Goal: Information Seeking & Learning: Learn about a topic

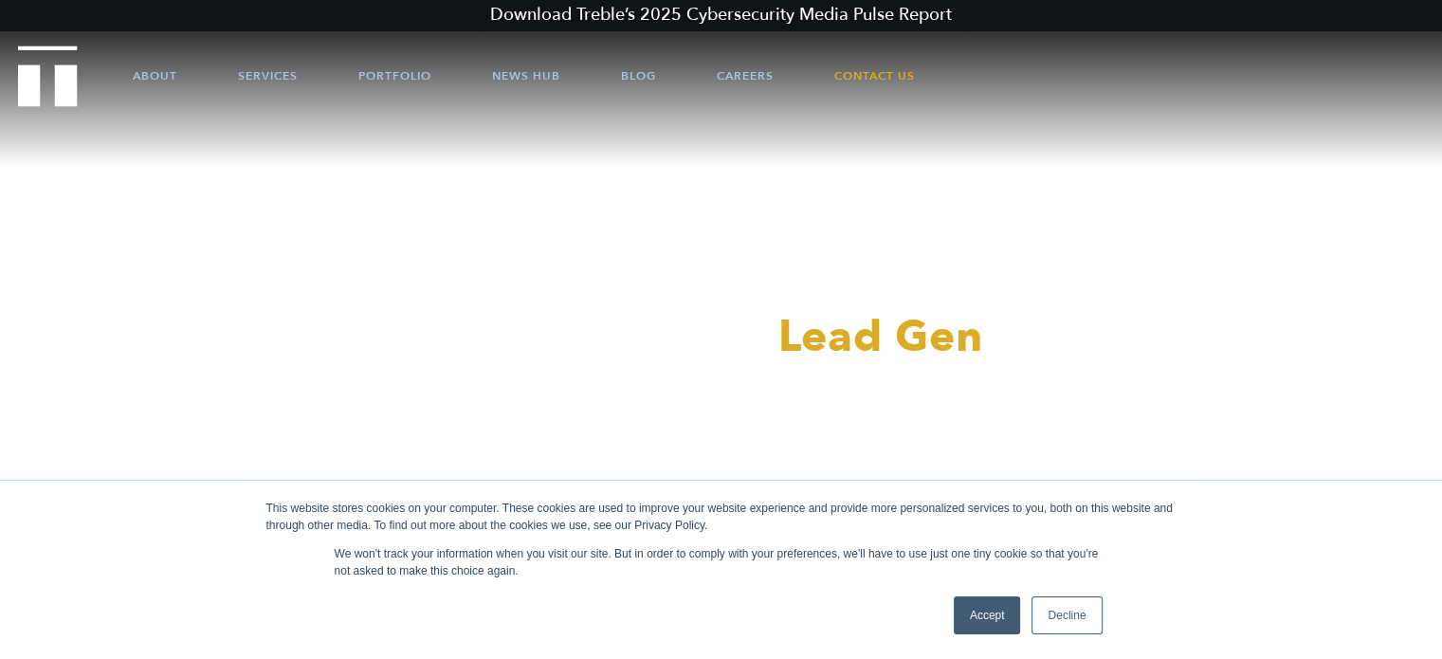
click at [1079, 614] on link "Decline" at bounding box center [1066, 615] width 70 height 38
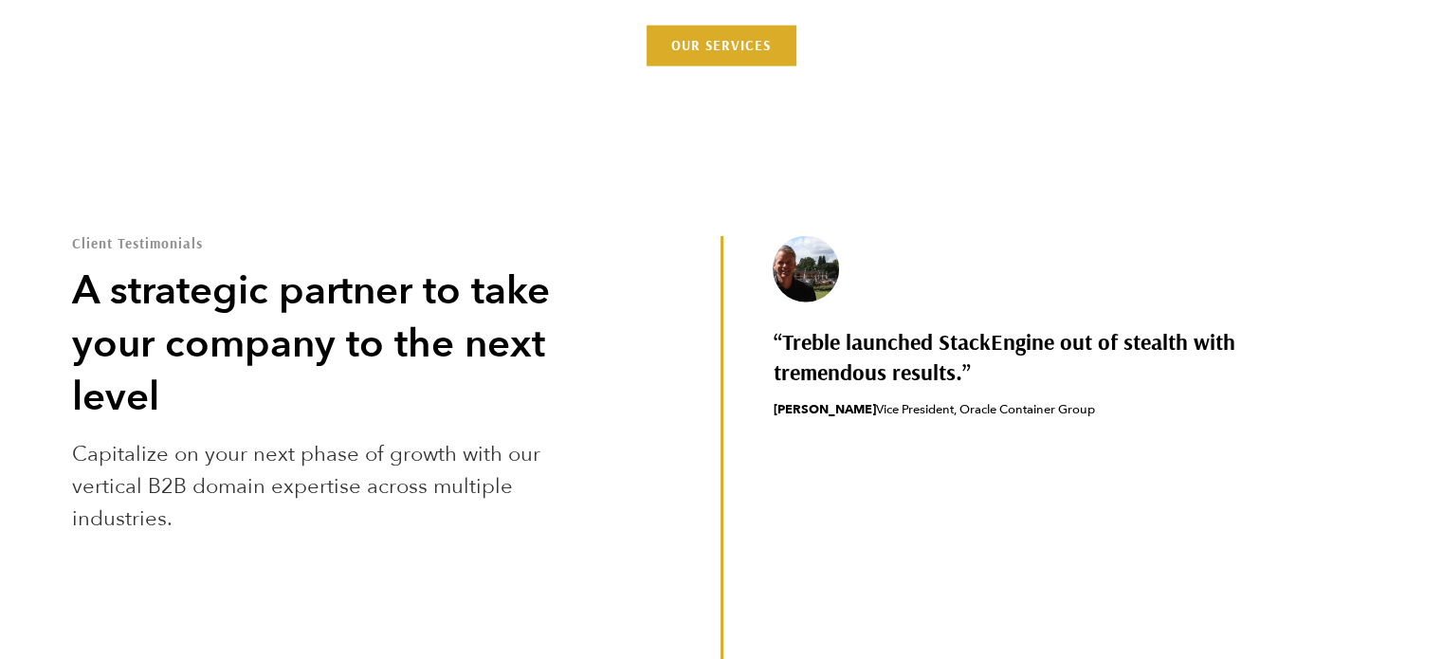
scroll to position [5301, 0]
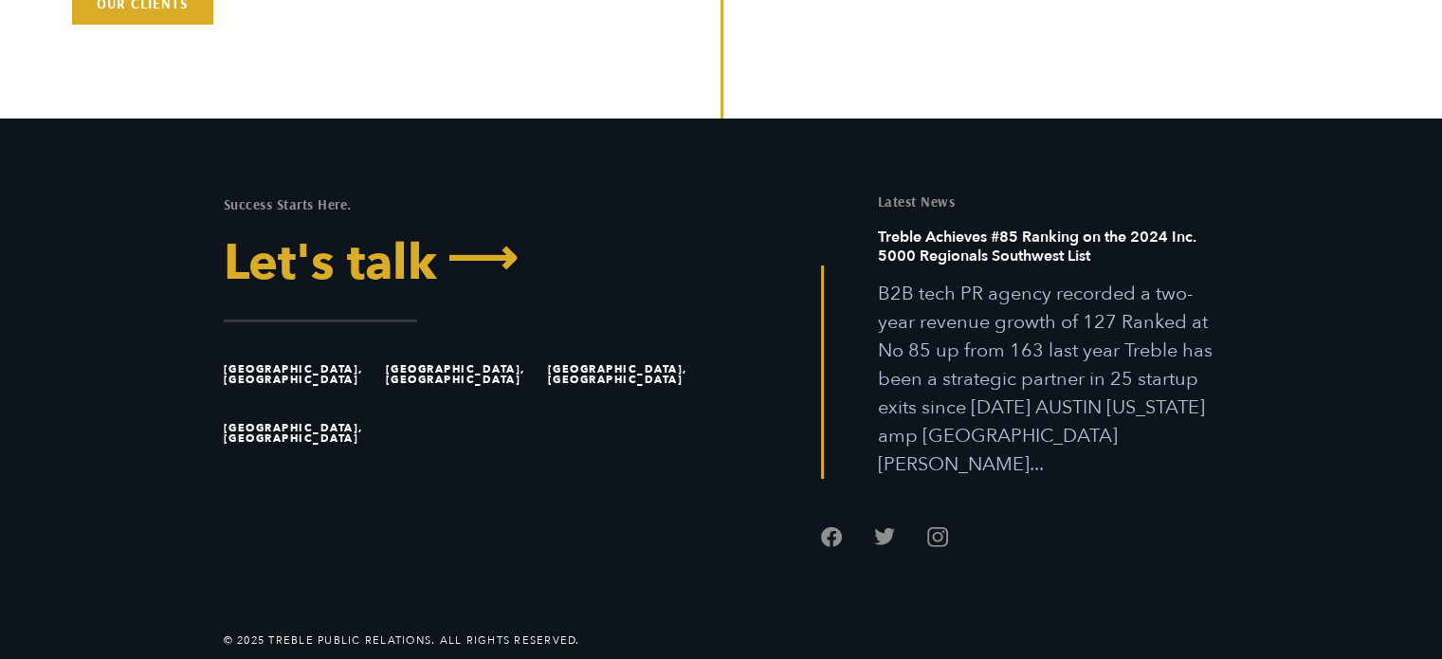
click at [364, 239] on link "Let's talk ⟶" at bounding box center [465, 263] width 483 height 49
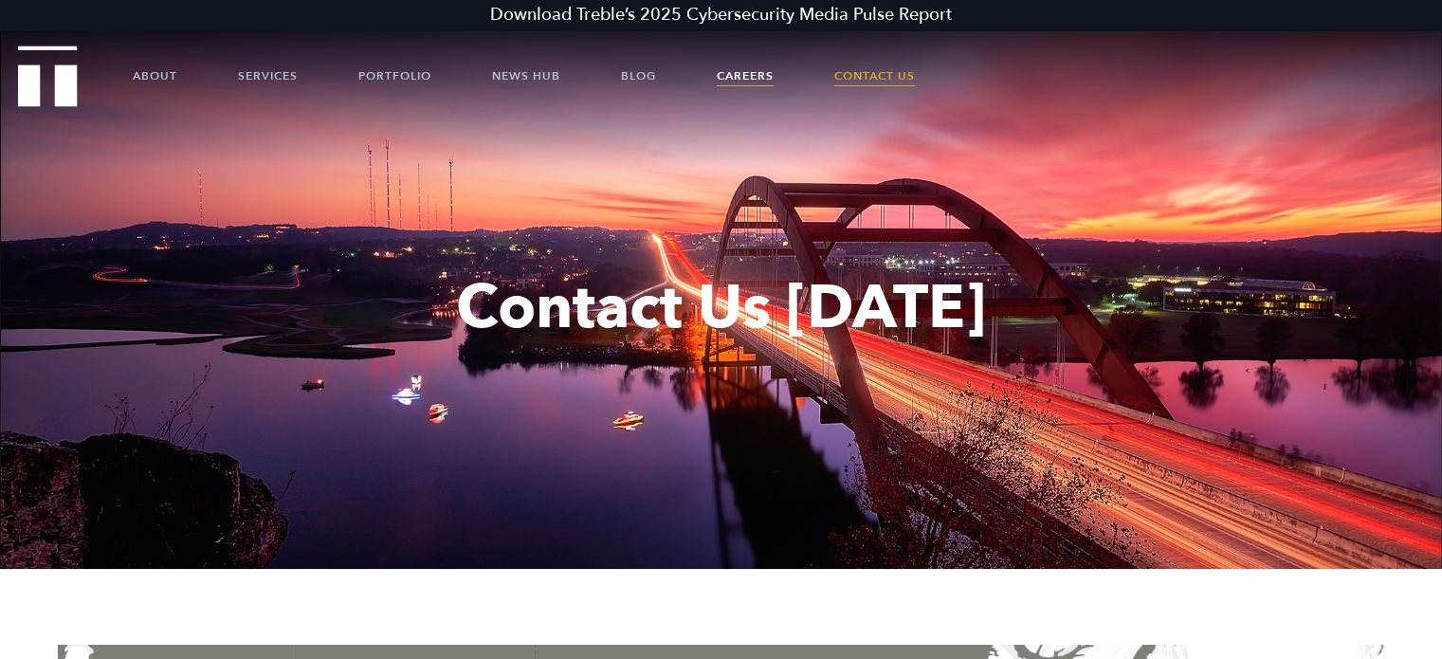
click at [747, 78] on link "Careers" at bounding box center [745, 75] width 57 height 57
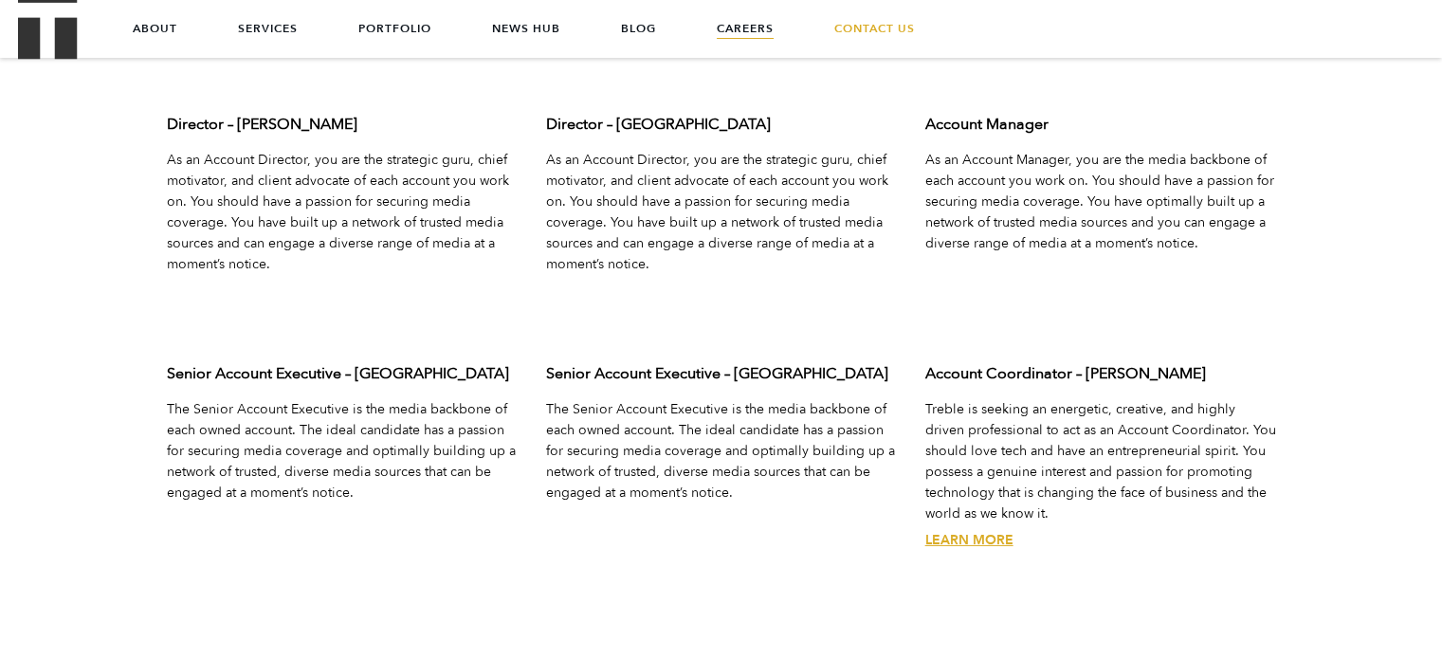
scroll to position [6066, 0]
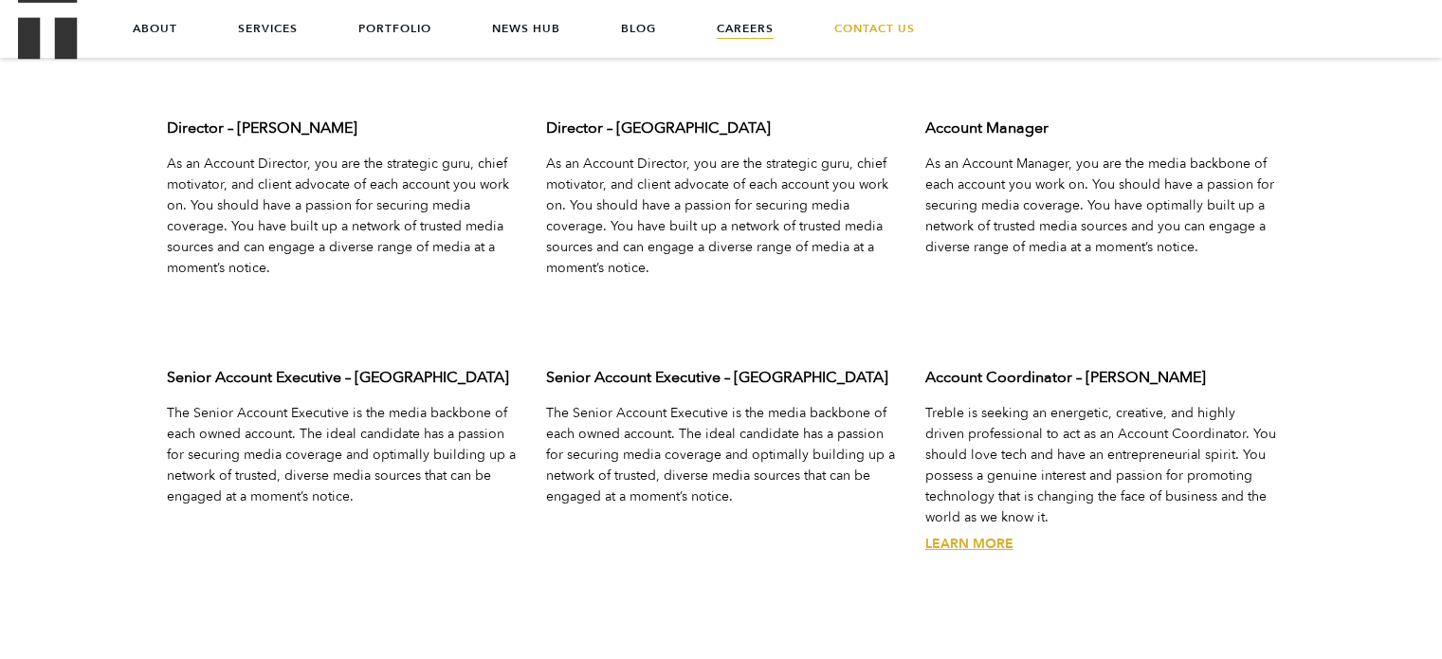
click at [978, 553] on link "Learn More" at bounding box center [969, 544] width 88 height 18
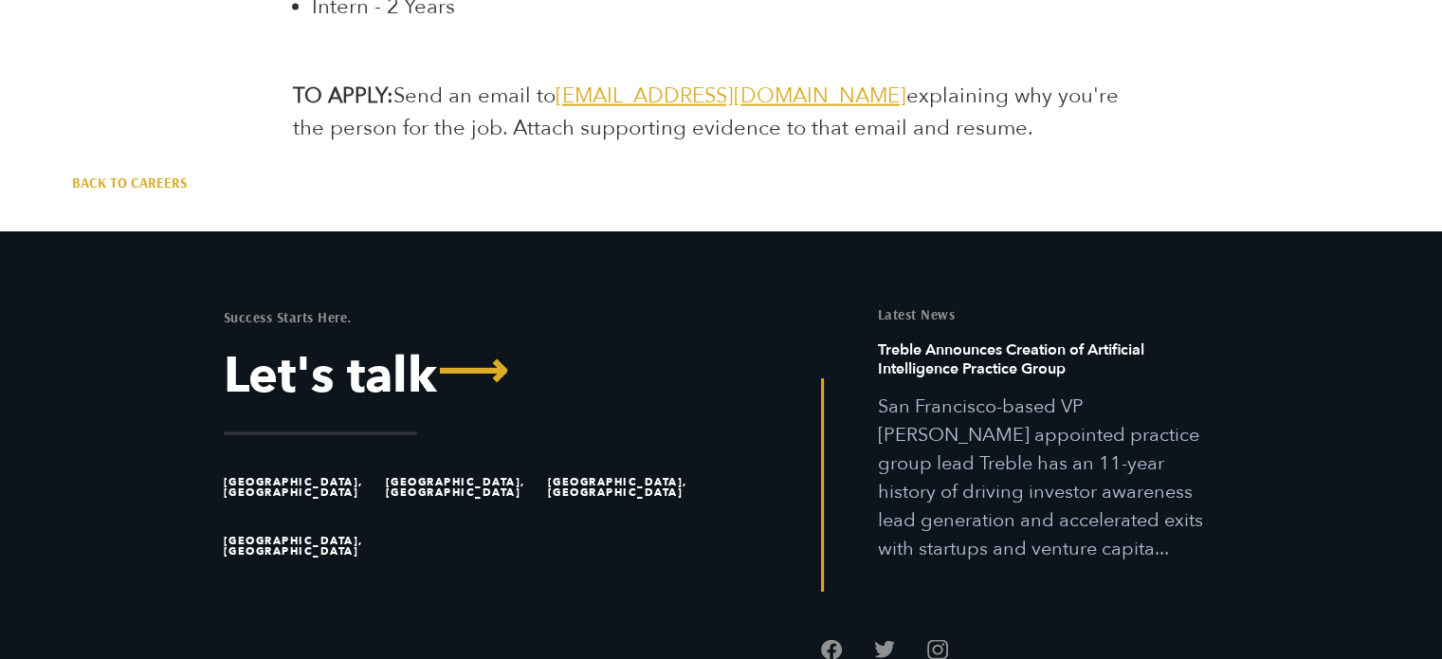
scroll to position [4288, 0]
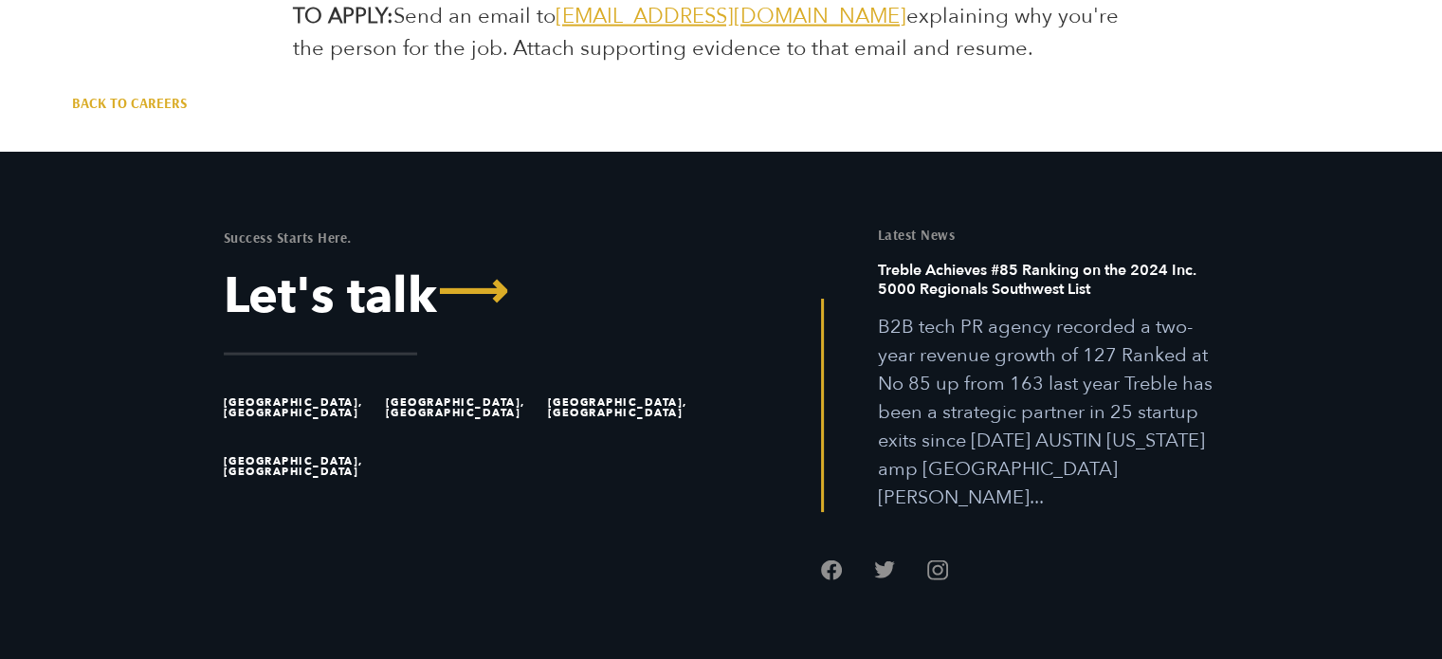
drag, startPoint x: 269, startPoint y: 609, endPoint x: 427, endPoint y: 607, distance: 157.4
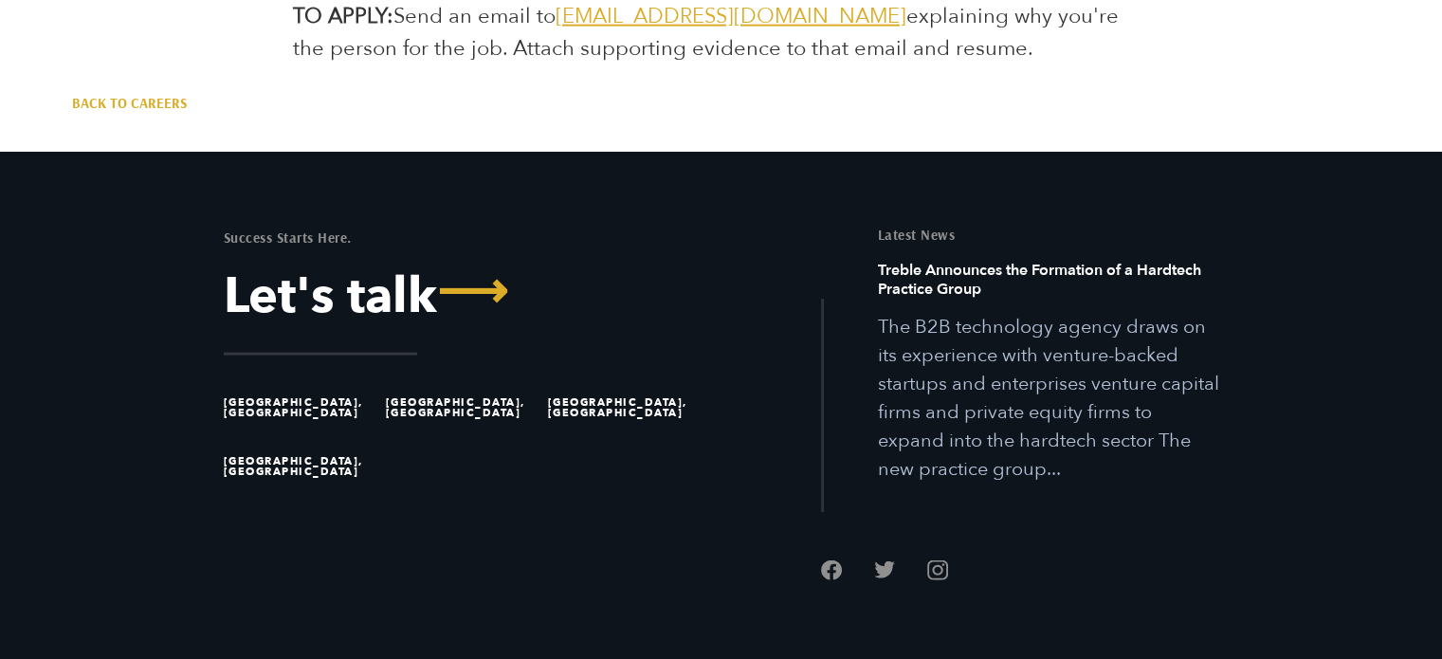
copy li "Treble Public Relations"
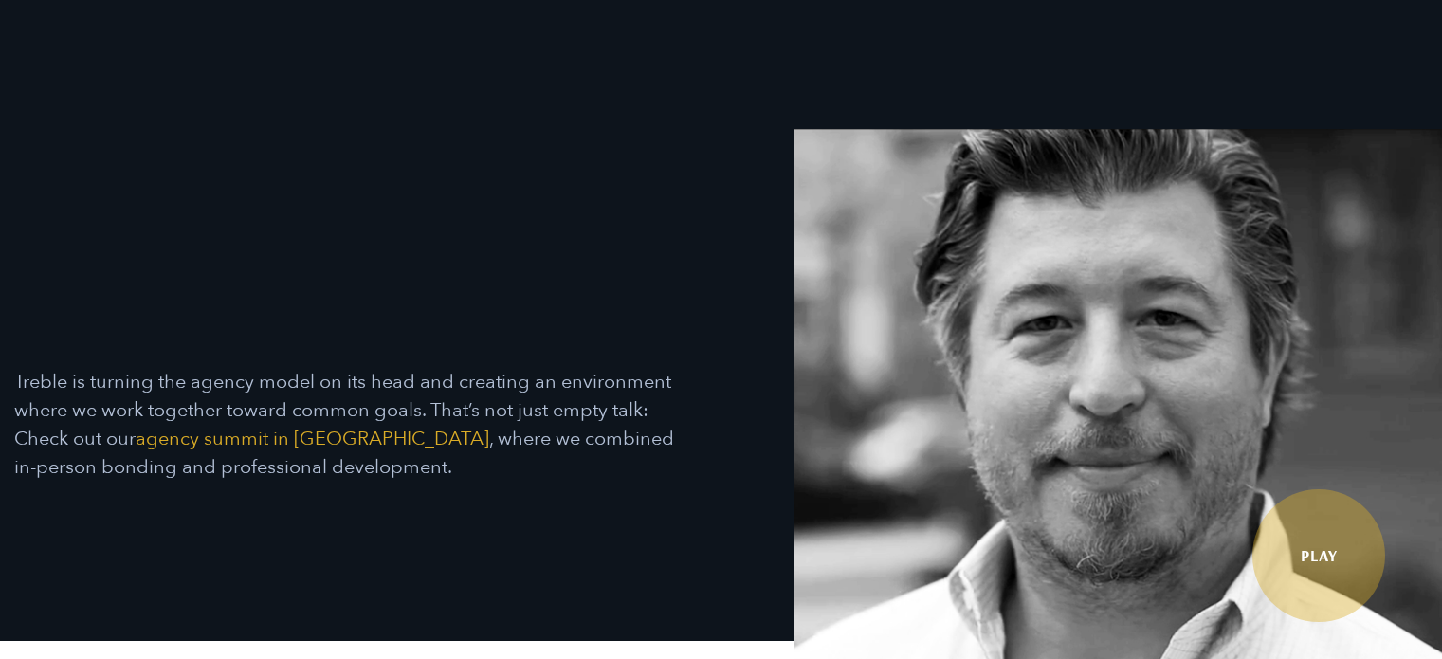
scroll to position [6090, 0]
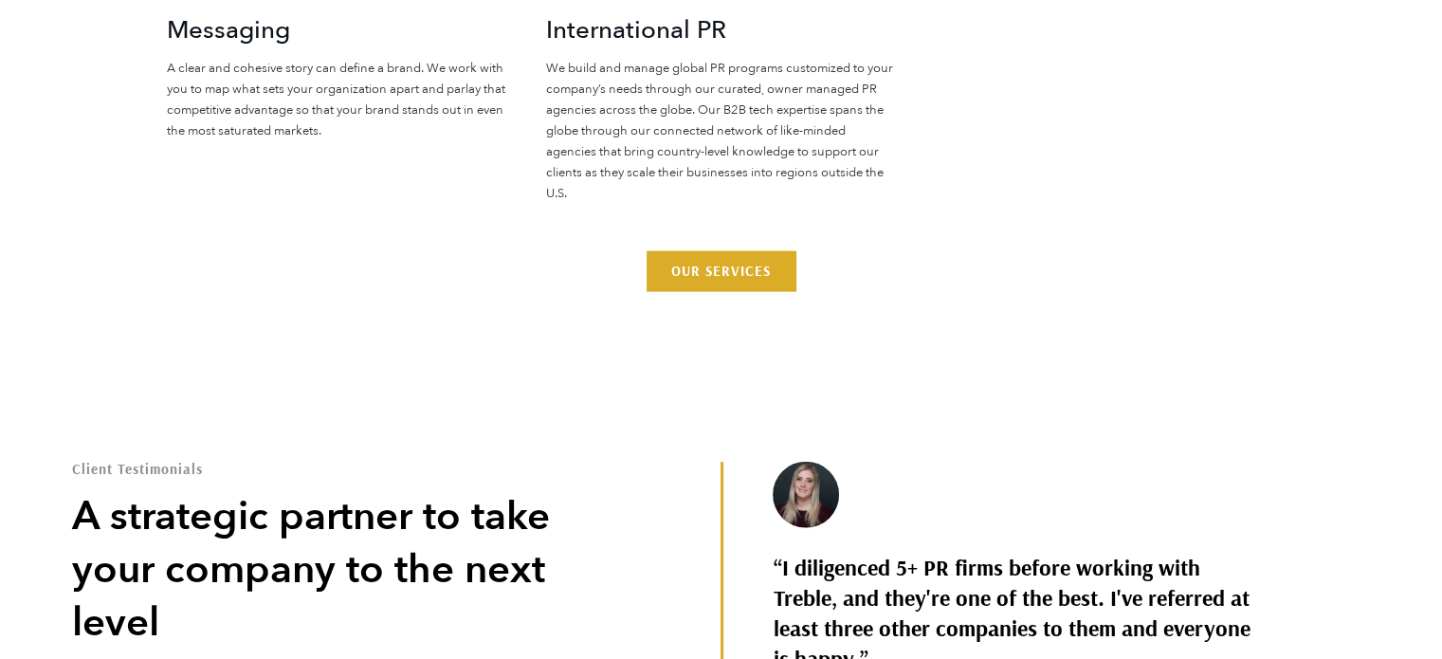
scroll to position [4506, 0]
